Goal: Check status: Check status

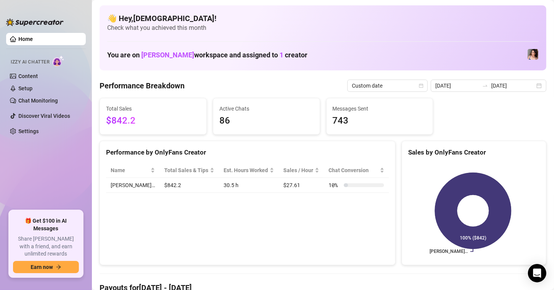
scroll to position [38, 0]
click at [537, 86] on icon "calendar" at bounding box center [539, 85] width 5 height 5
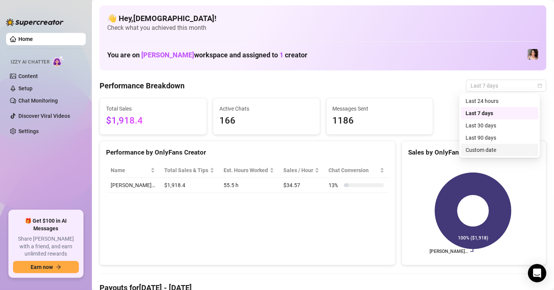
click at [482, 151] on div "Custom date" at bounding box center [499, 150] width 68 height 8
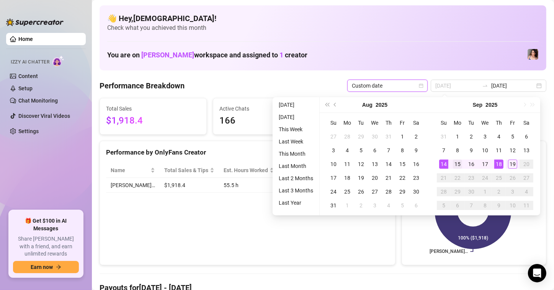
type input "[DATE]"
click at [455, 164] on div "15" at bounding box center [457, 164] width 9 height 9
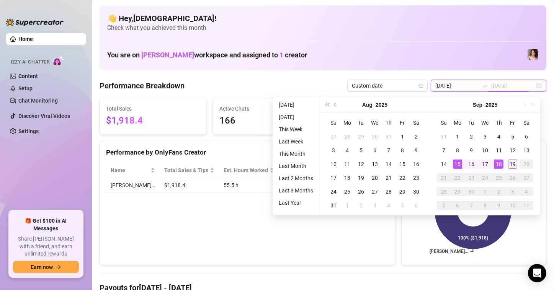
type input "2025-09-19"
click at [512, 162] on div "19" at bounding box center [512, 164] width 9 height 9
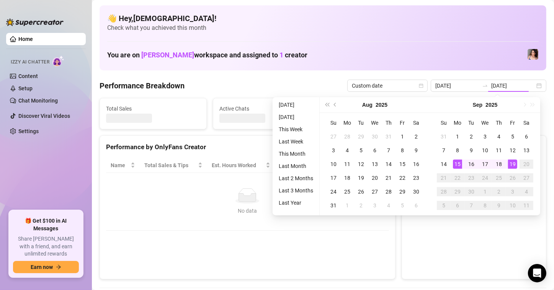
type input "[DATE]"
type input "2025-09-19"
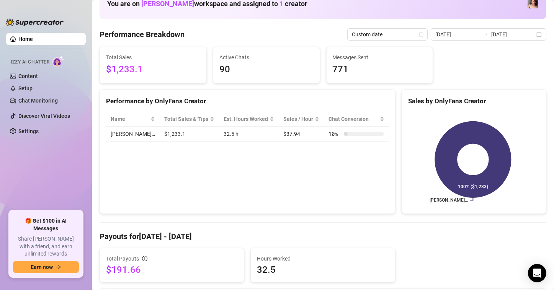
scroll to position [38, 0]
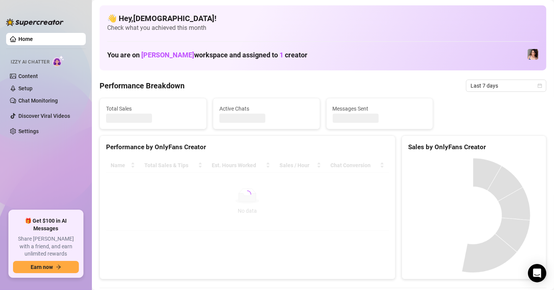
click at [476, 86] on span "Last 7 days" at bounding box center [505, 85] width 71 height 11
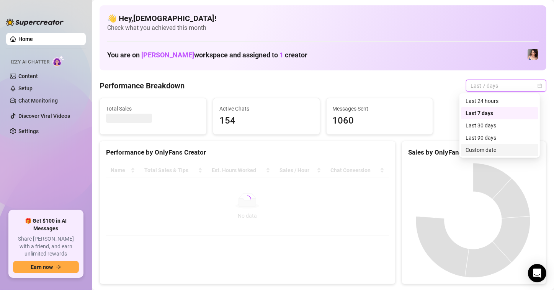
click at [488, 148] on div "Custom date" at bounding box center [499, 150] width 68 height 8
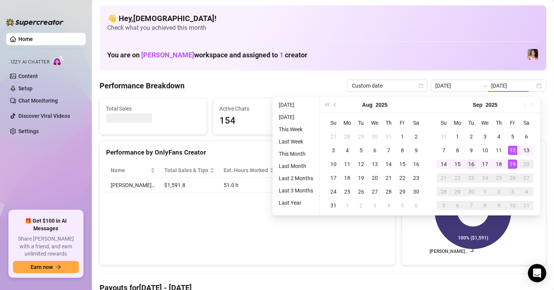
type input "2025-09-12"
type input "[DATE]"
click at [457, 161] on div "15" at bounding box center [457, 164] width 9 height 9
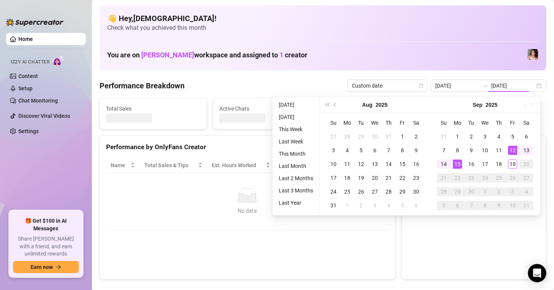
type input "[DATE]"
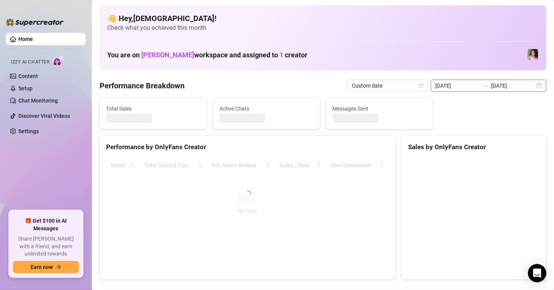
click at [454, 85] on input "2025-09-12" at bounding box center [457, 85] width 44 height 8
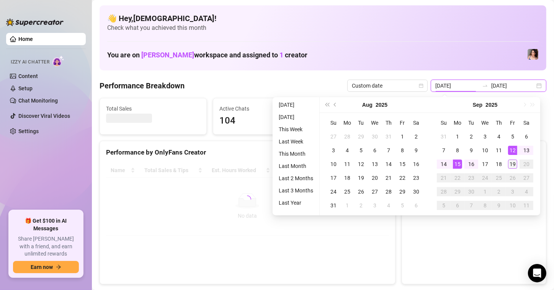
type input "2025-09-19"
click at [511, 166] on div "19" at bounding box center [512, 164] width 9 height 9
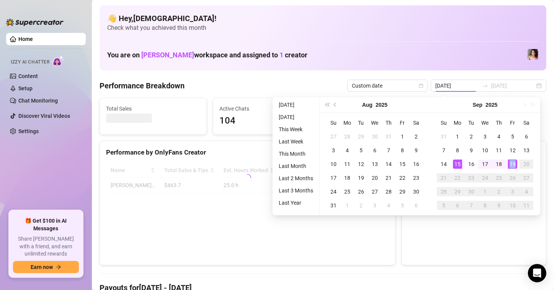
type input "2025-09-19"
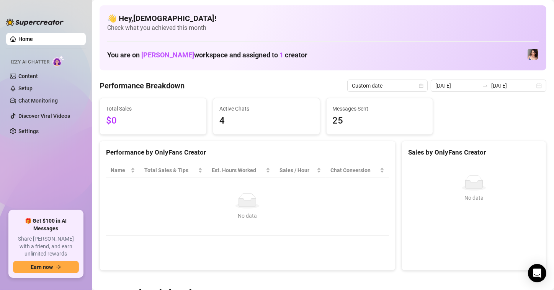
click at [446, 85] on input "2025-09-19" at bounding box center [457, 85] width 44 height 8
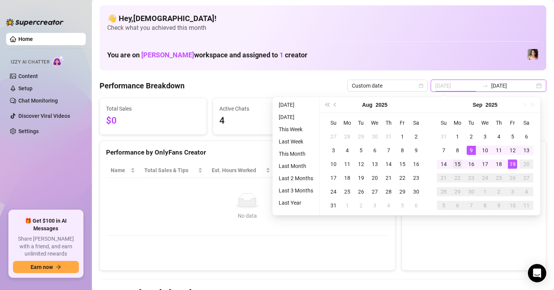
type input "[DATE]"
click at [453, 164] on div "15" at bounding box center [457, 164] width 9 height 9
type input "2025-09-19"
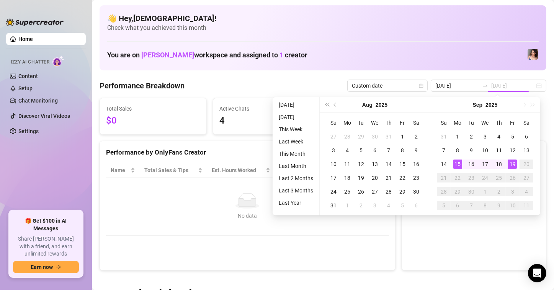
click at [510, 161] on div "19" at bounding box center [512, 164] width 9 height 9
click at [510, 161] on div "No data No data" at bounding box center [474, 213] width 144 height 113
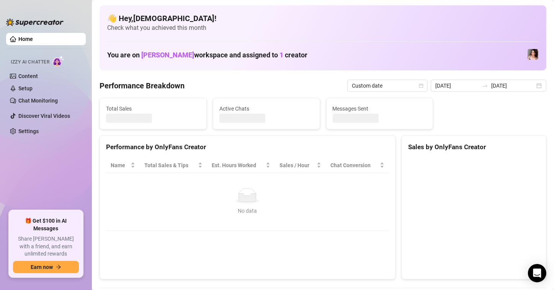
type input "[DATE]"
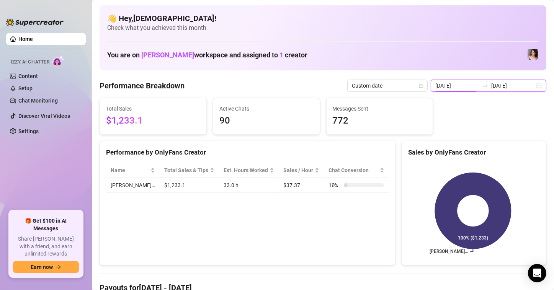
click at [451, 86] on input "[DATE]" at bounding box center [457, 85] width 44 height 8
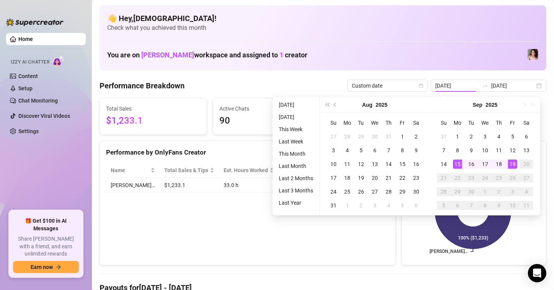
click at [317, 81] on div "Performance Breakdown Custom date 2025-09-15 2025-09-19" at bounding box center [322, 86] width 446 height 12
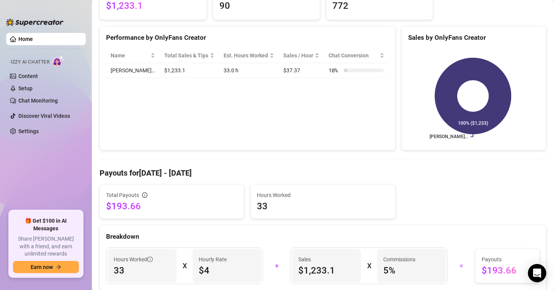
scroll to position [38, 0]
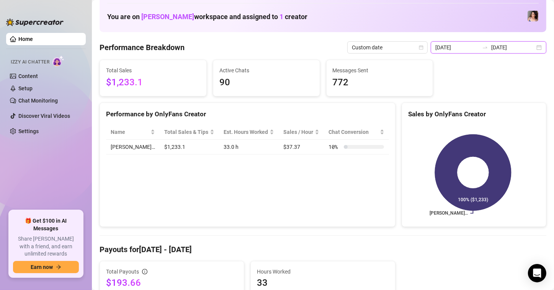
click at [450, 51] on input "[DATE]" at bounding box center [457, 47] width 44 height 8
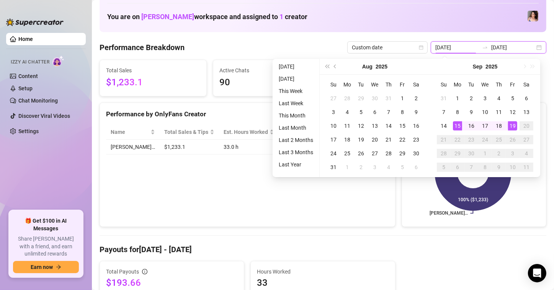
click at [450, 51] on input "[DATE]" at bounding box center [457, 47] width 44 height 8
type input "[DATE]"
click at [453, 125] on div "15" at bounding box center [457, 125] width 9 height 9
type input "2025-09-19"
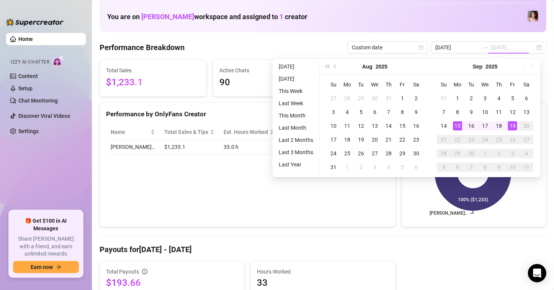
click at [508, 126] on div "19" at bounding box center [512, 125] width 9 height 9
